Goal: Obtain resource: Obtain resource

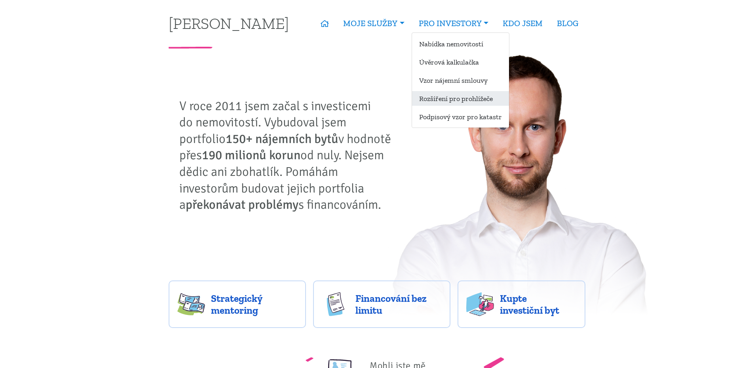
click at [468, 102] on link "Rozšíření pro prohlížeče" at bounding box center [460, 98] width 97 height 15
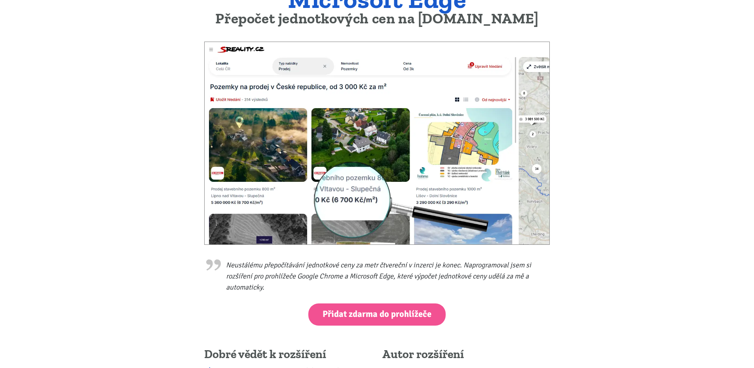
scroll to position [103, 0]
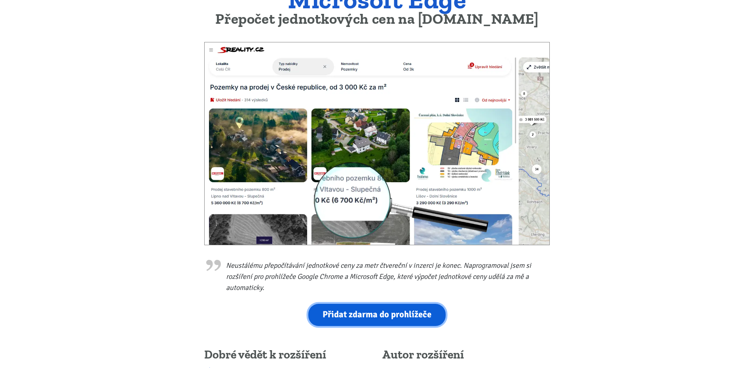
click at [376, 315] on link "Přidat zdarma do prohlížeče" at bounding box center [376, 315] width 137 height 22
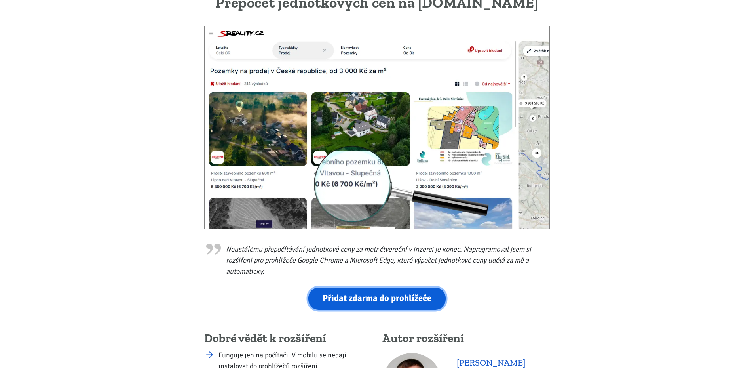
scroll to position [0, 0]
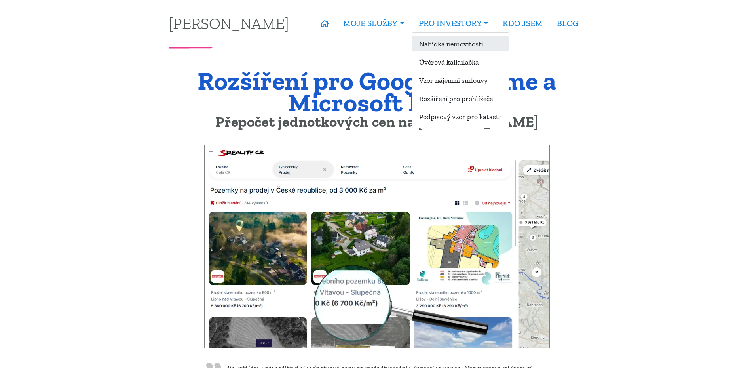
click at [454, 47] on link "Nabídka nemovitostí" at bounding box center [460, 43] width 97 height 15
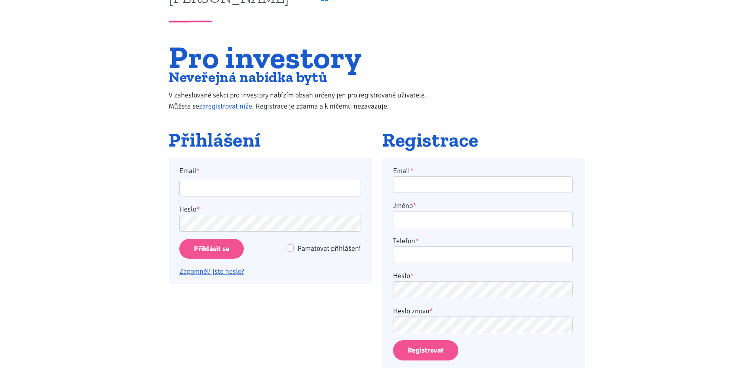
scroll to position [19, 0]
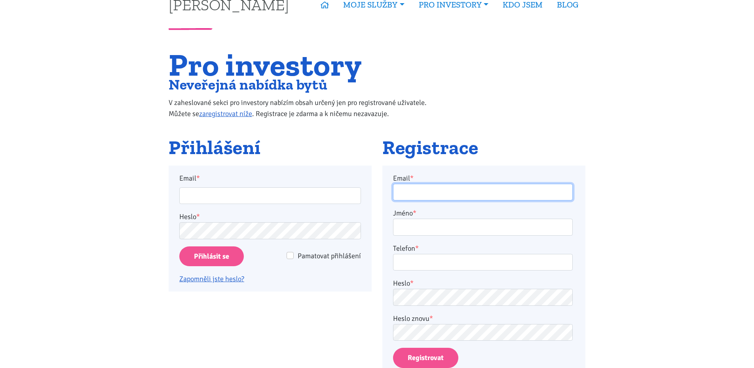
type input "strakow@centrum.cz"
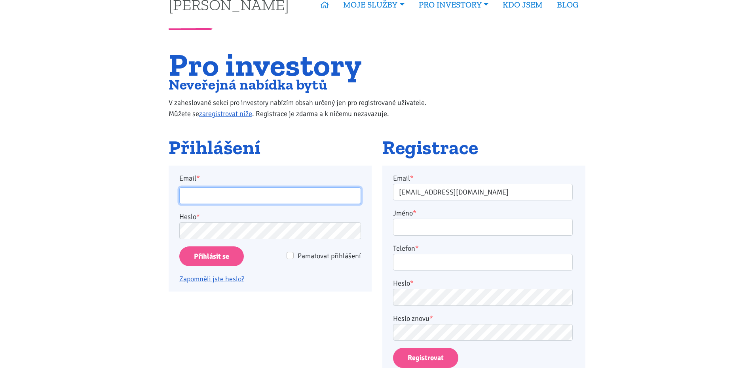
type input "strakow@centrum.cz"
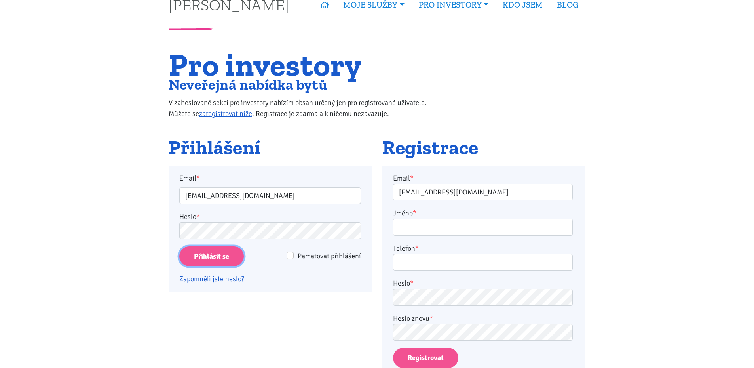
click at [208, 252] on input "Přihlásit se" at bounding box center [211, 256] width 65 height 20
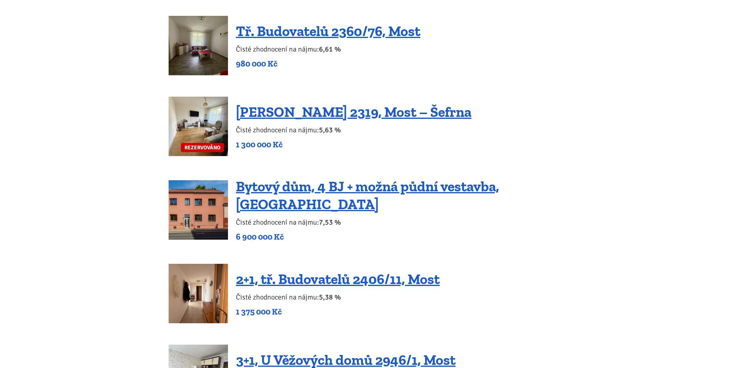
scroll to position [1093, 0]
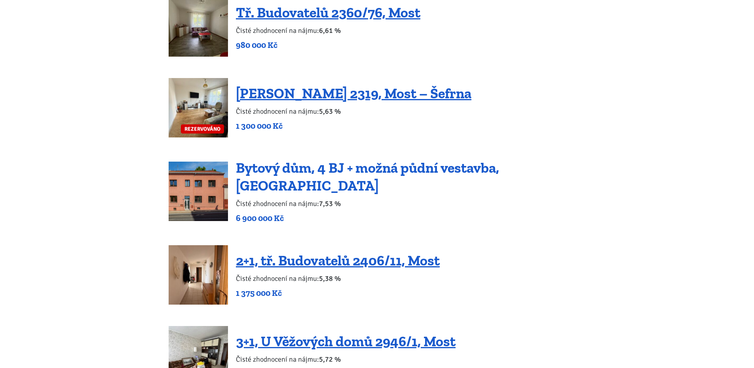
click at [411, 171] on link "Bytový dům, 4 BJ + možná půdní vestavba, Podbořany" at bounding box center [367, 176] width 263 height 35
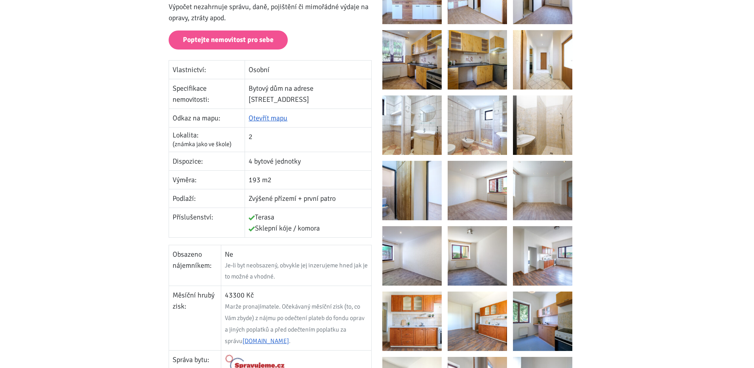
scroll to position [198, 0]
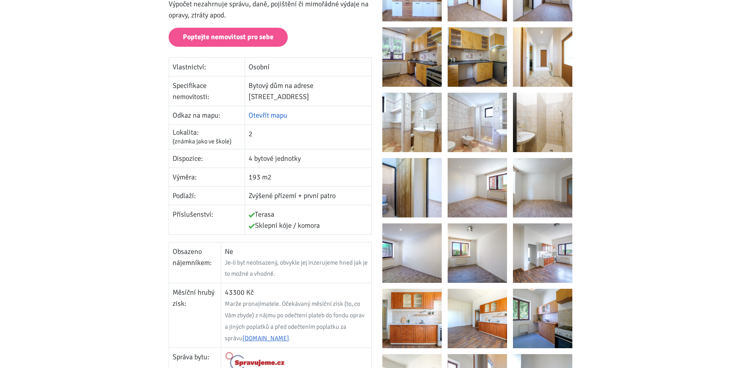
click at [268, 111] on link "Otevřít mapu" at bounding box center [268, 115] width 39 height 9
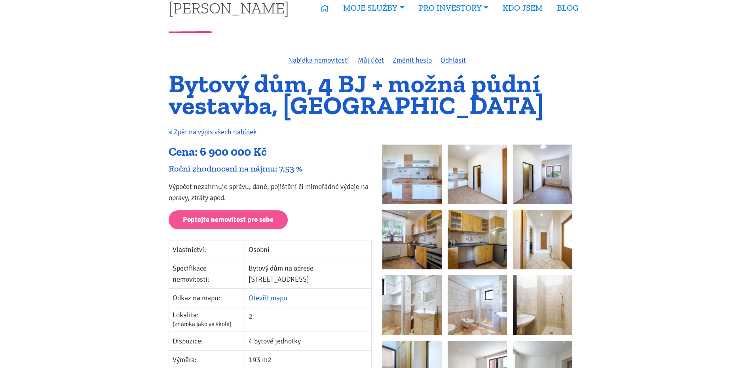
scroll to position [0, 0]
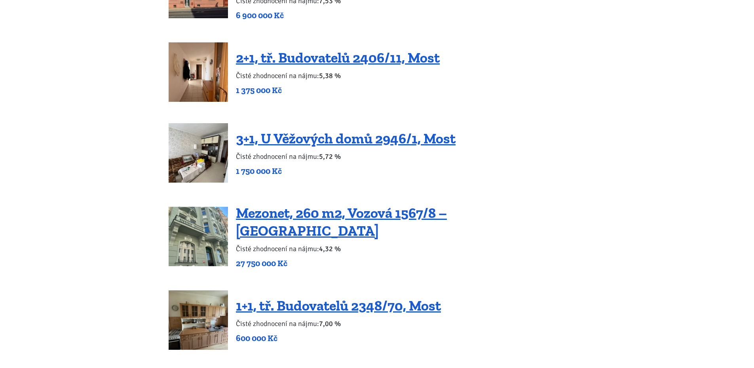
scroll to position [1296, 0]
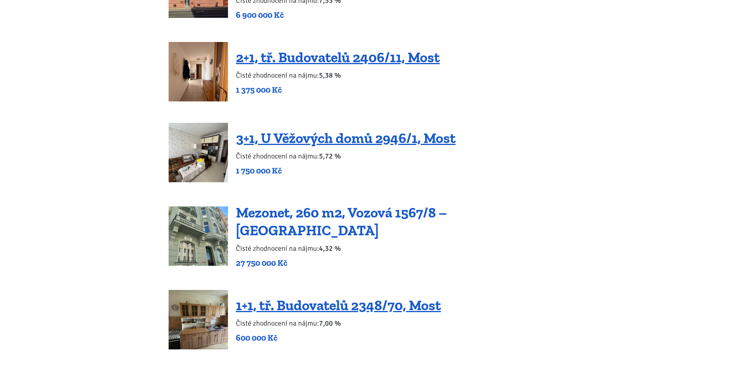
click at [325, 215] on link "Mezonet, 260 m2, Vozová 1567/8 – [GEOGRAPHIC_DATA]" at bounding box center [341, 221] width 211 height 35
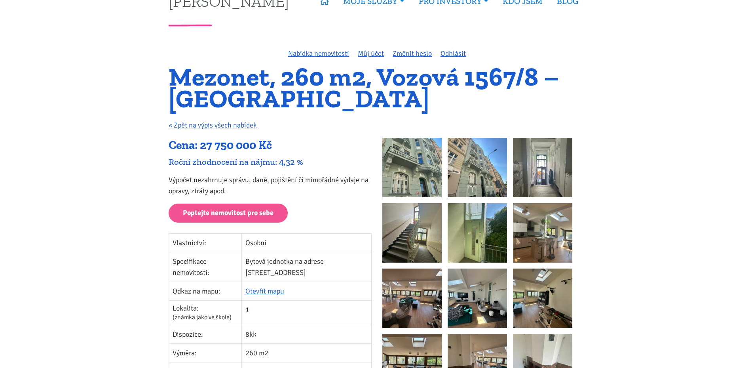
scroll to position [29, 0]
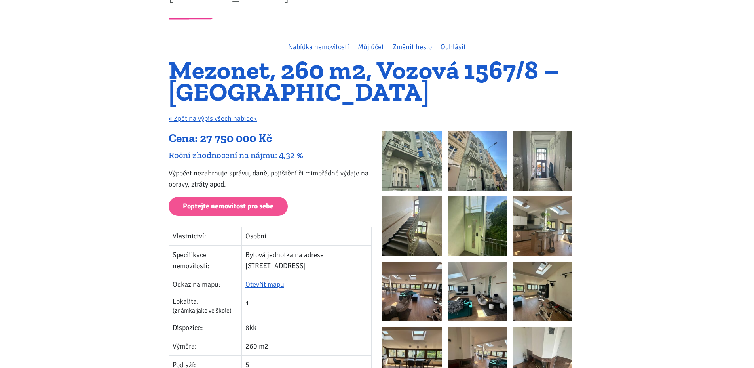
click at [423, 303] on img at bounding box center [412, 291] width 59 height 59
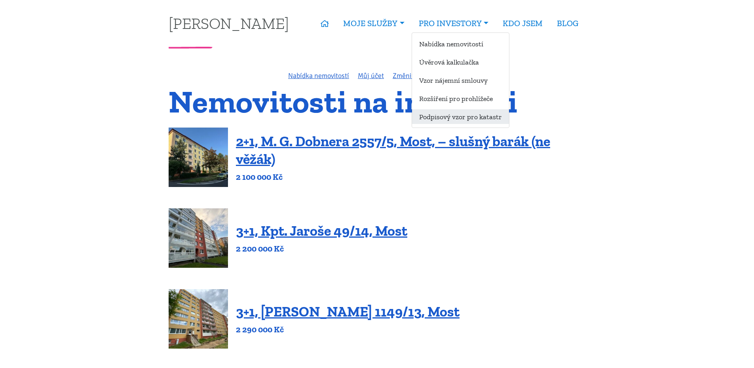
click at [460, 112] on link "Podpisový vzor pro katastr" at bounding box center [460, 116] width 97 height 15
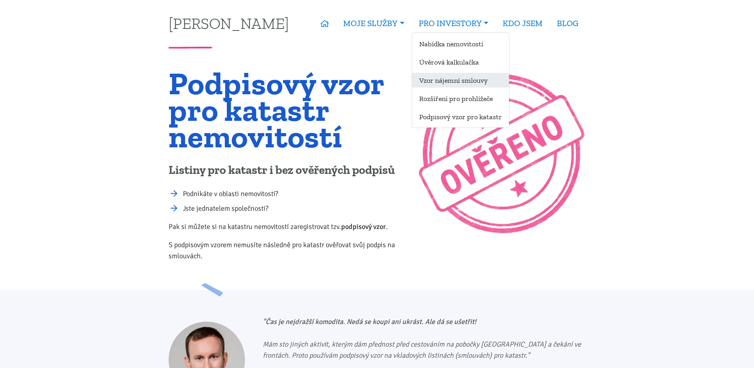
click at [455, 74] on link "Vzor nájemní smlouvy" at bounding box center [460, 80] width 97 height 15
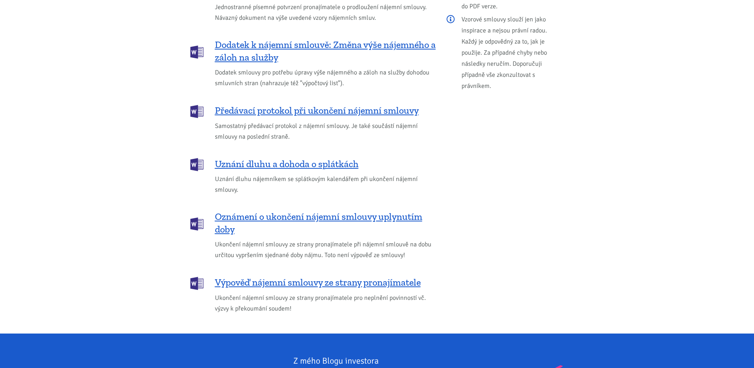
scroll to position [1001, 0]
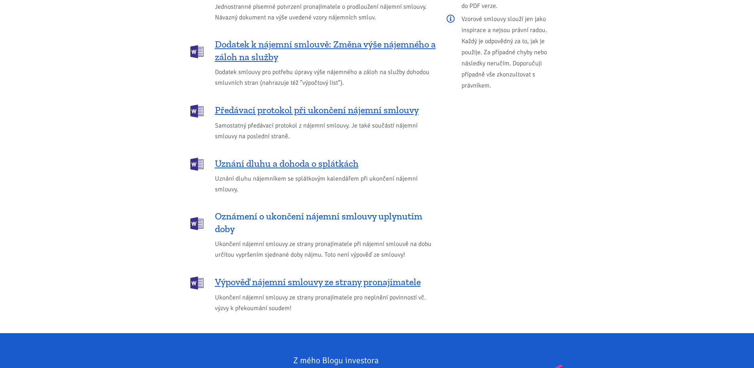
click at [342, 210] on span "Oznámení o ukončení nájemní smlouvy uplynutím doby" at bounding box center [325, 222] width 221 height 25
click at [329, 276] on span "Výpověď nájemní smlouvy ze strany pronajímatele" at bounding box center [318, 282] width 206 height 13
click at [459, 307] on div "Další užitečné dokumenty Potvrzení pronajímatele o prodloužení smlouvy Jednostr…" at bounding box center [378, 134] width 428 height 398
click at [341, 210] on span "Oznámení o ukončení nájemní smlouvy uplynutím doby" at bounding box center [325, 222] width 221 height 25
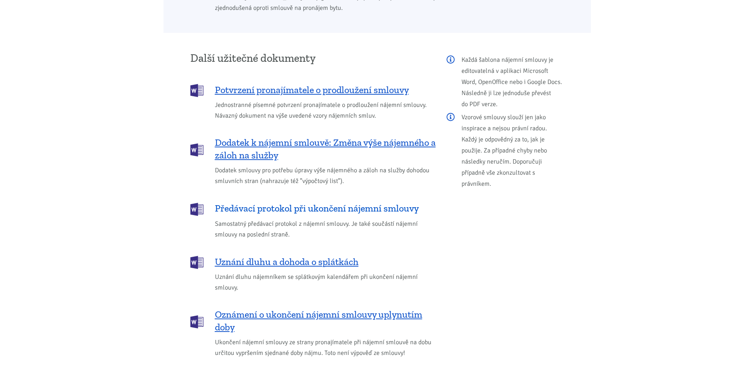
scroll to position [898, 0]
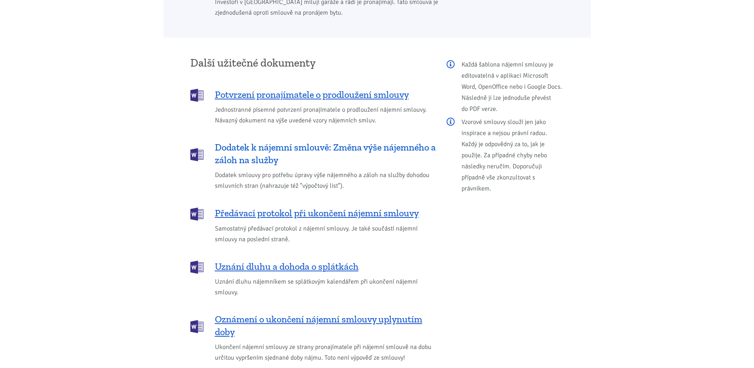
click at [317, 141] on span "Dodatek k nájemní smlouvě: Změna výše nájemného a záloh na služby" at bounding box center [325, 153] width 221 height 25
